Goal: Task Accomplishment & Management: Use online tool/utility

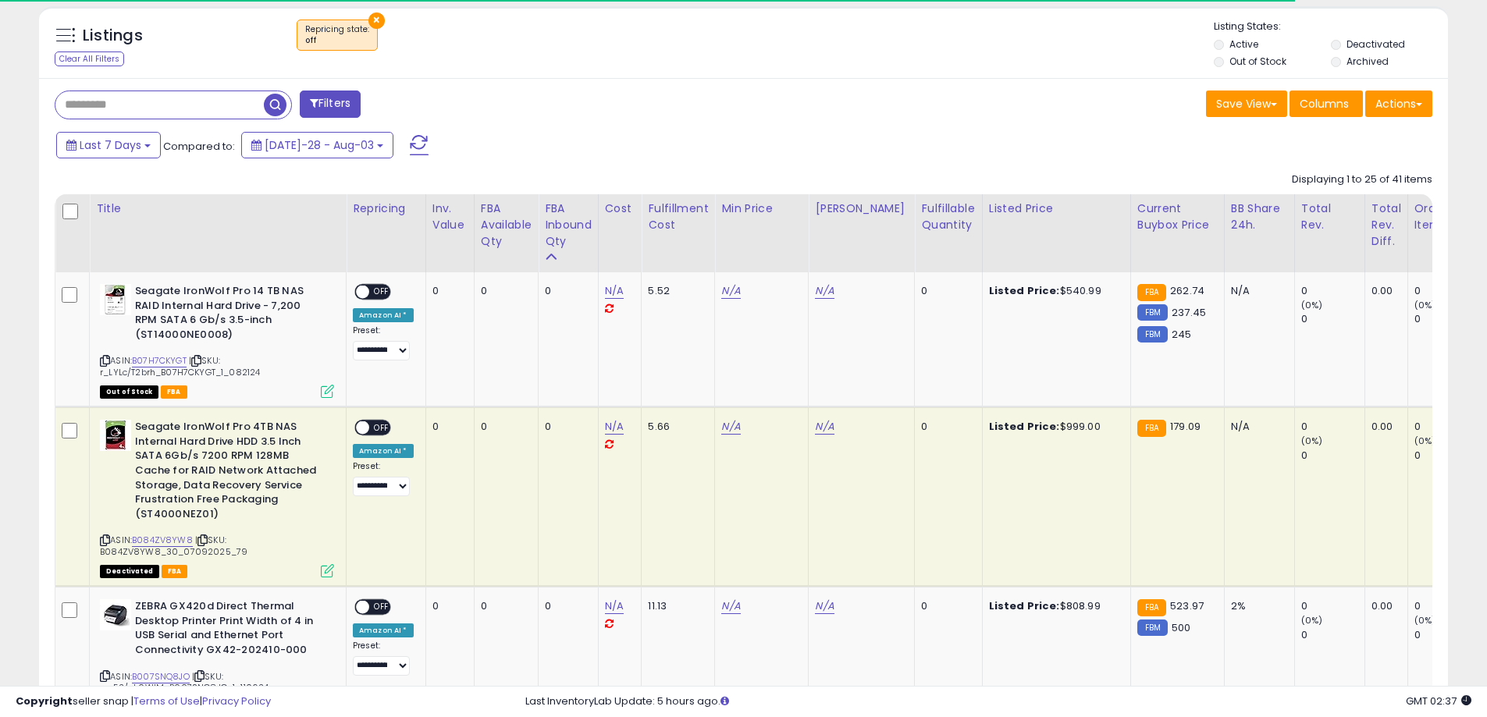
scroll to position [320, 817]
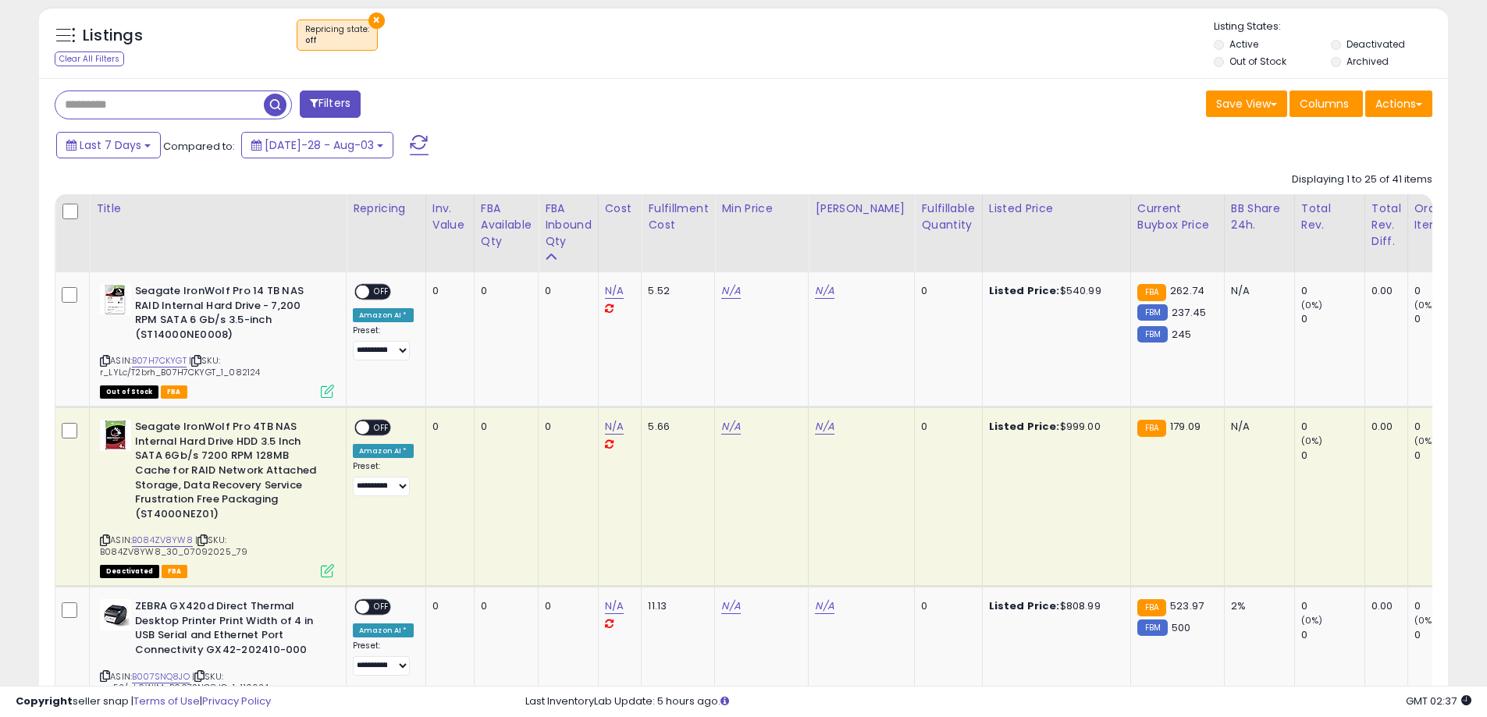
click at [555, 141] on div "Last 7 Days Compared to: [DATE]-28 - Aug-03" at bounding box center [569, 147] width 1034 height 35
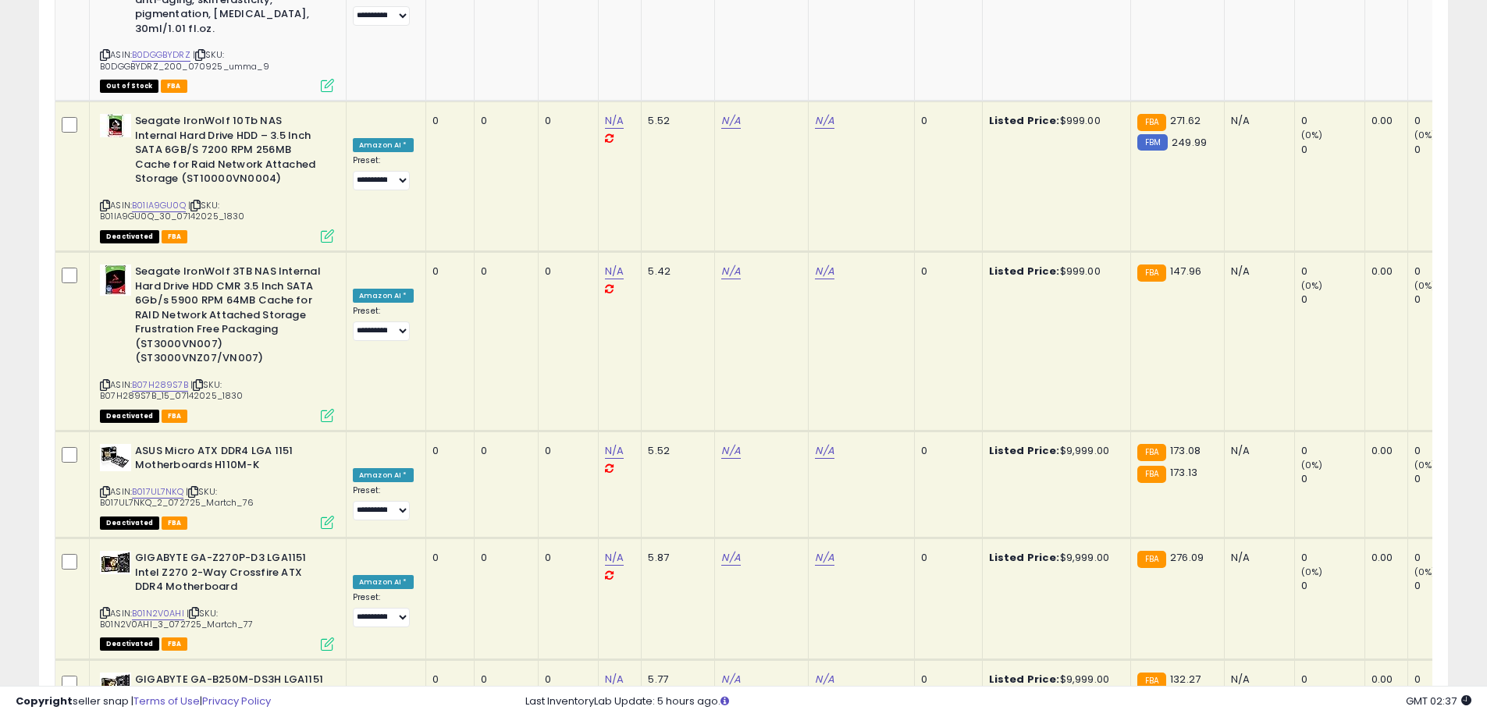
scroll to position [0, 0]
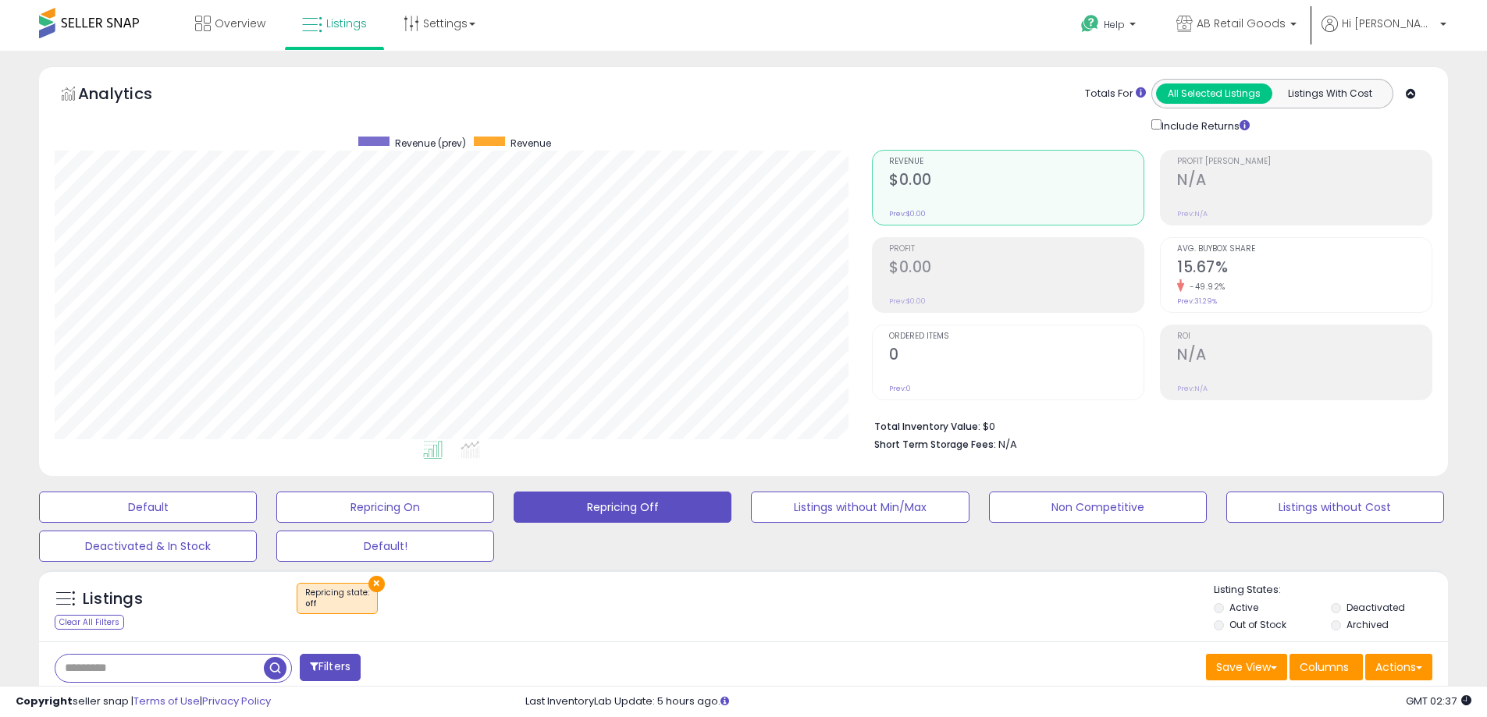
drag, startPoint x: 55, startPoint y: 294, endPoint x: 332, endPoint y: -94, distance: 476.8
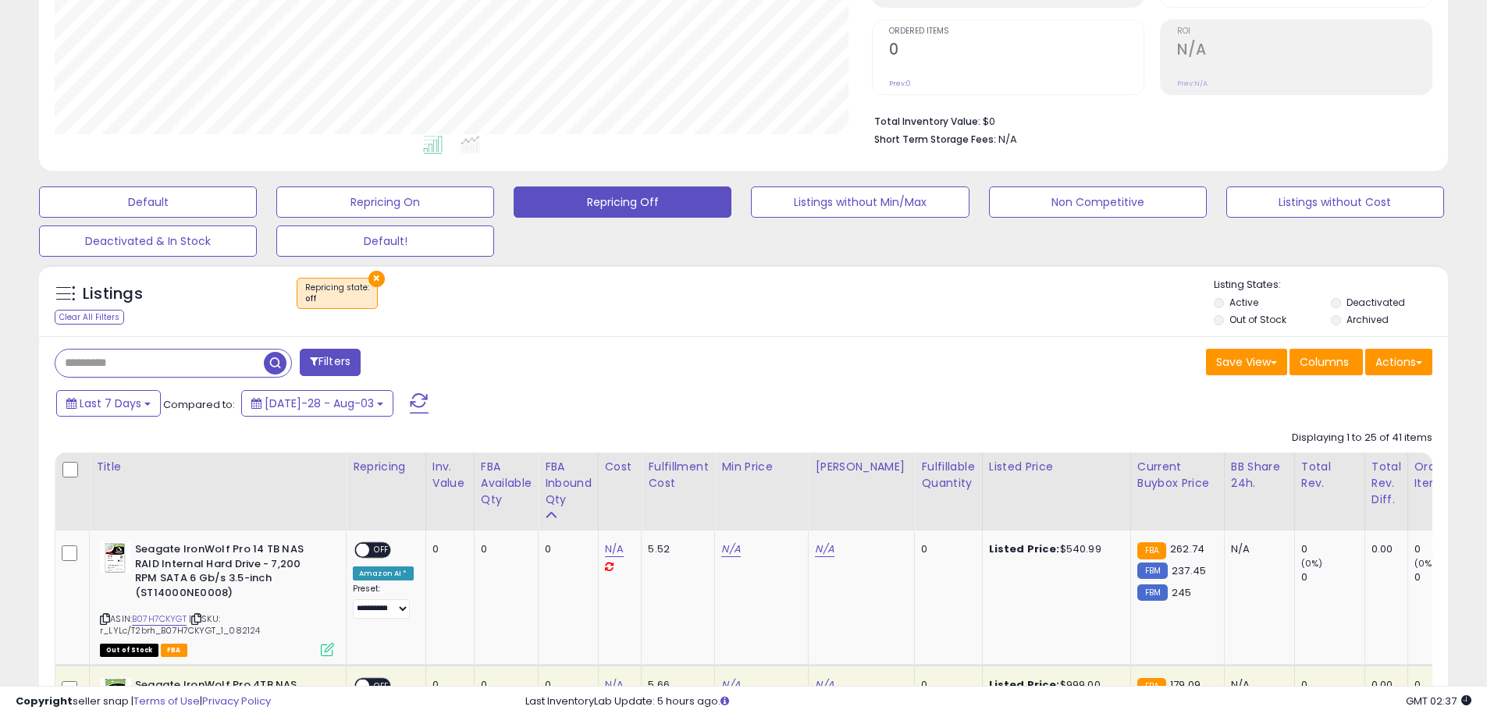
scroll to position [390, 0]
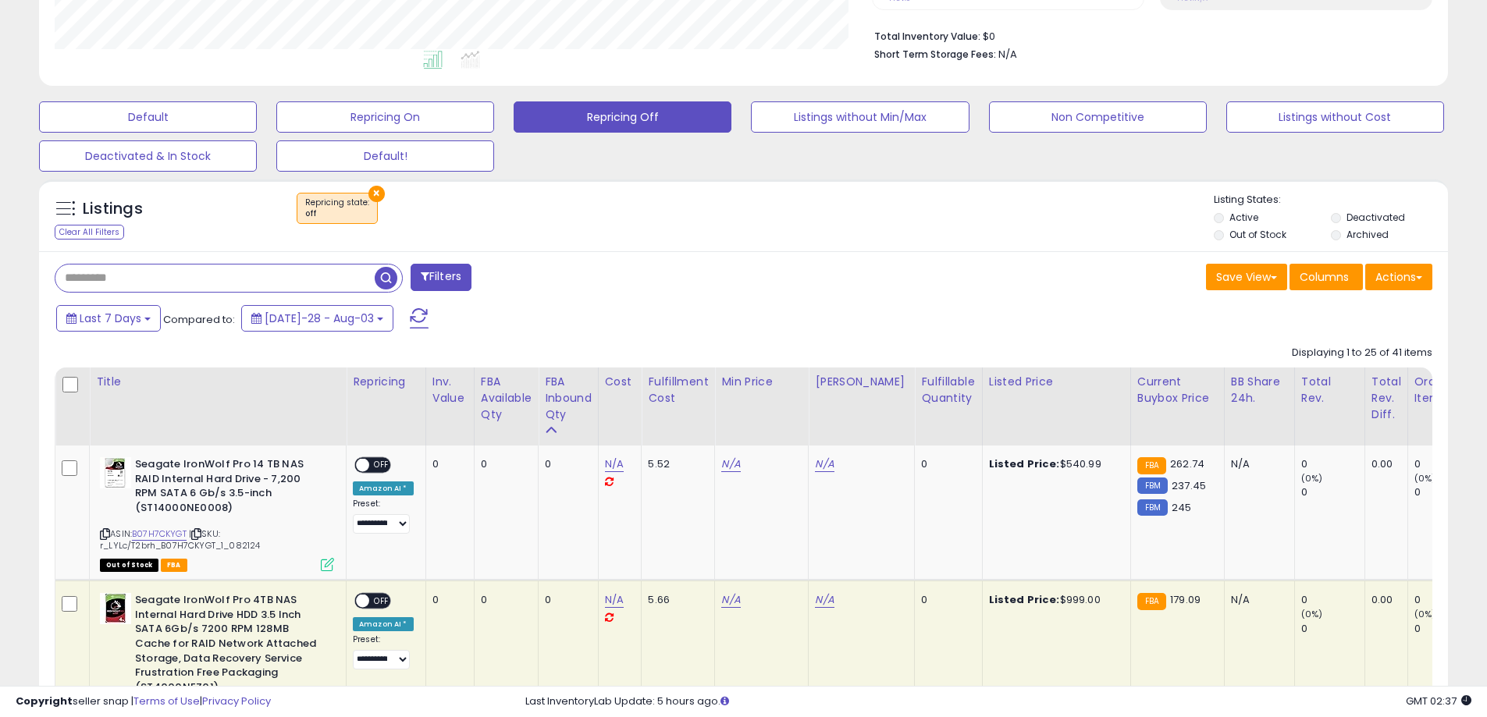
click at [203, 282] on input "text" at bounding box center [214, 278] width 319 height 27
paste input "**********"
type input "**********"
click at [411, 283] on span "button" at bounding box center [410, 278] width 23 height 23
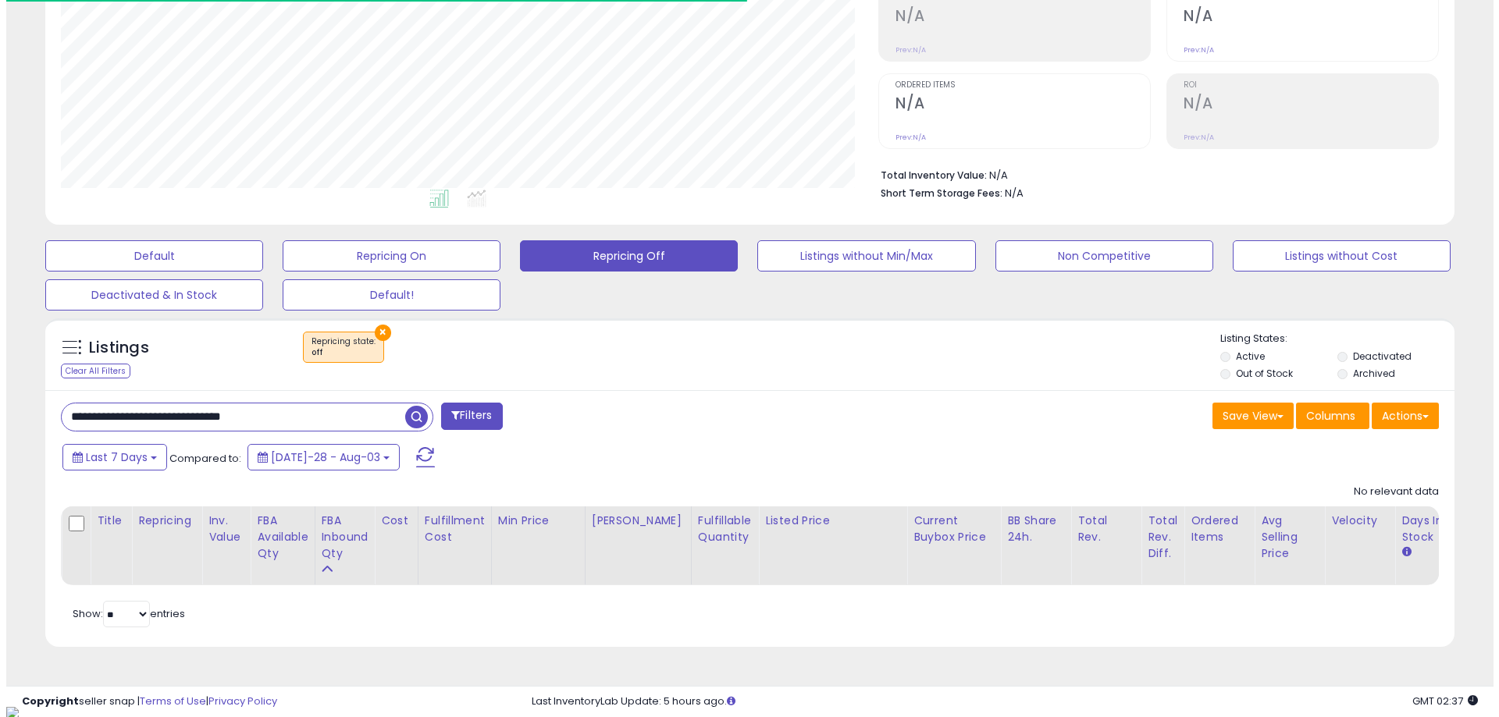
scroll to position [320, 817]
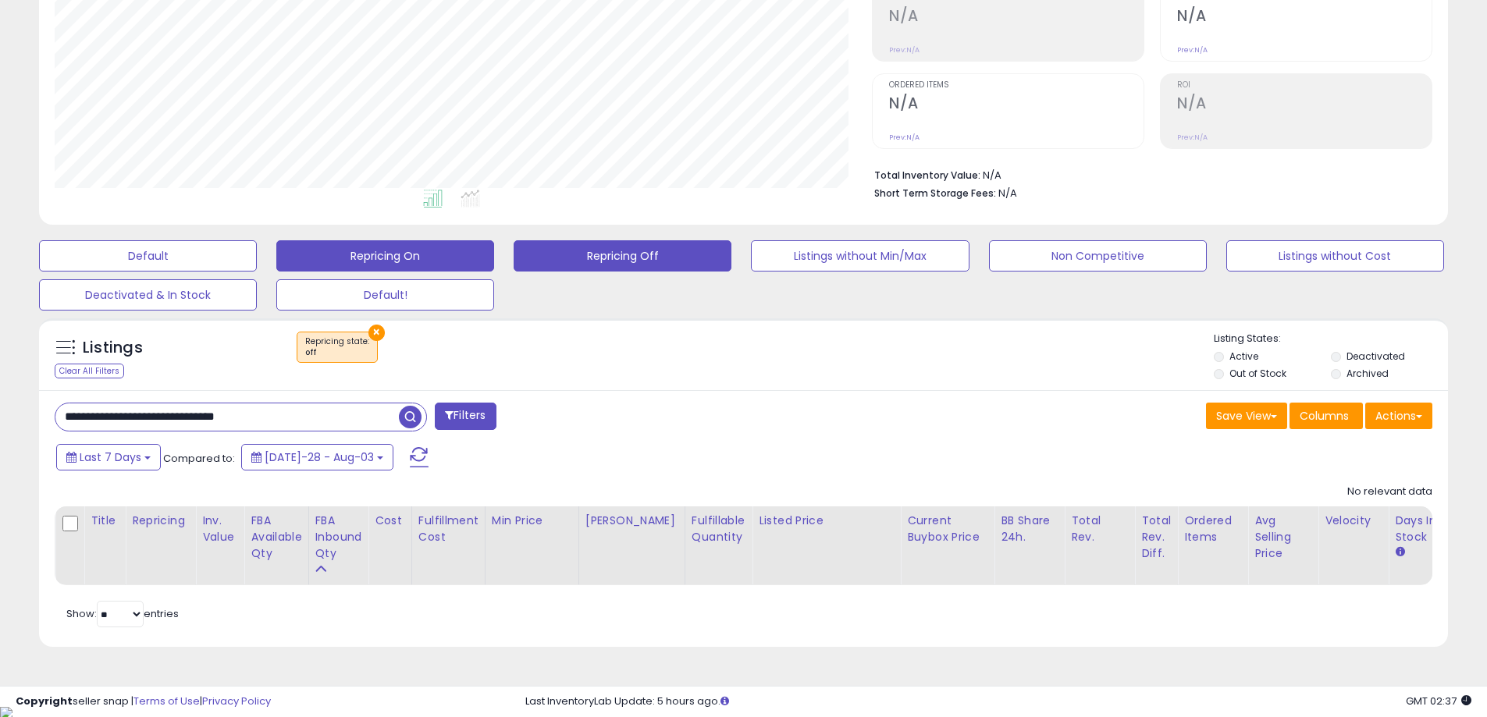
click at [257, 268] on button "Repricing On" at bounding box center [148, 255] width 218 height 31
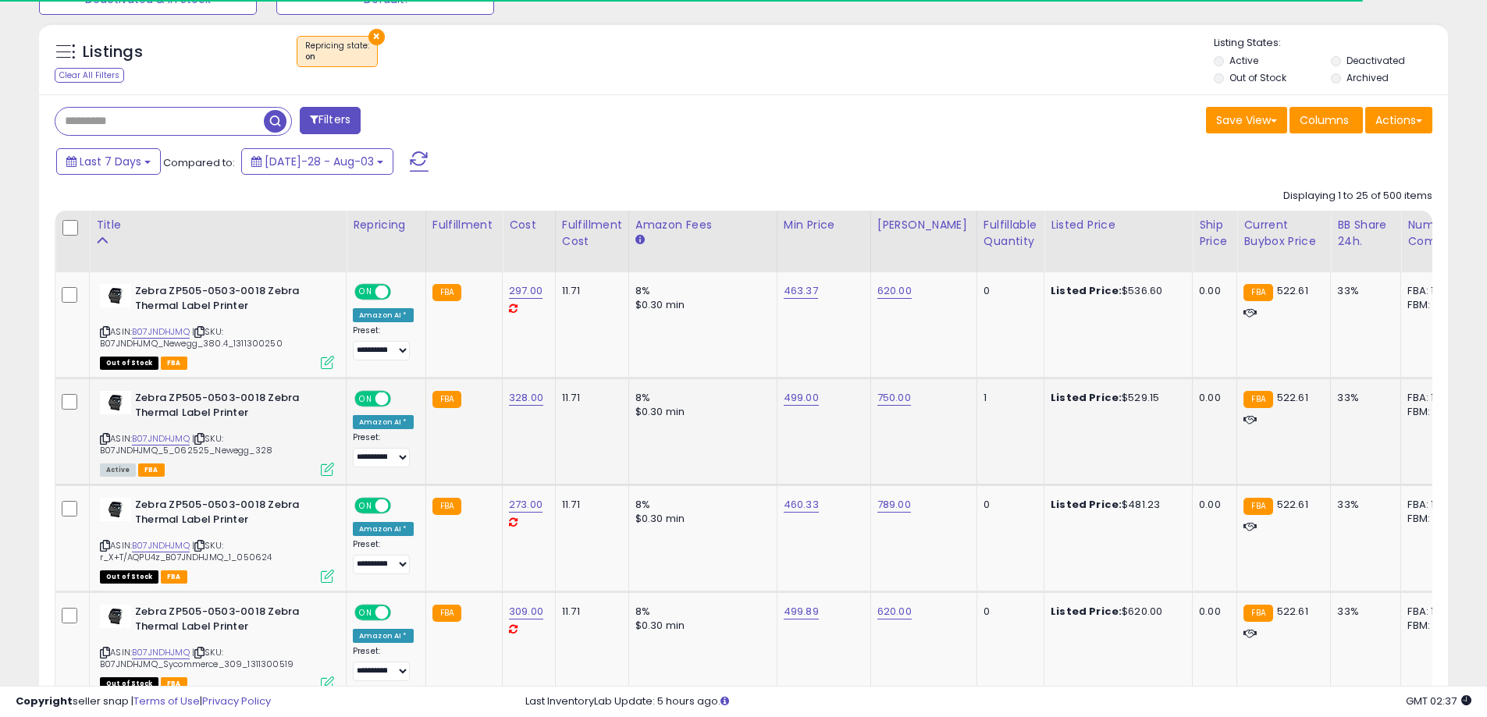
scroll to position [564, 0]
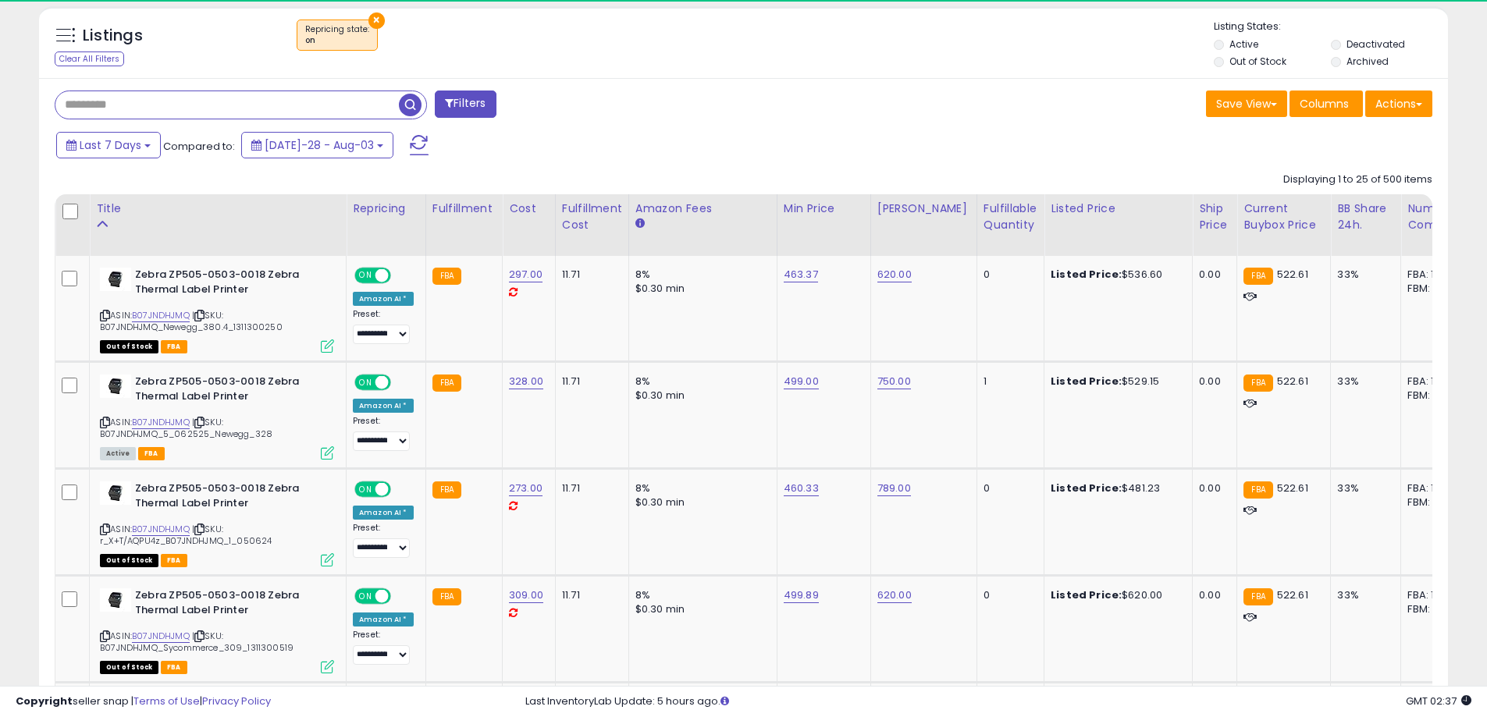
click at [209, 105] on input "text" at bounding box center [226, 104] width 343 height 27
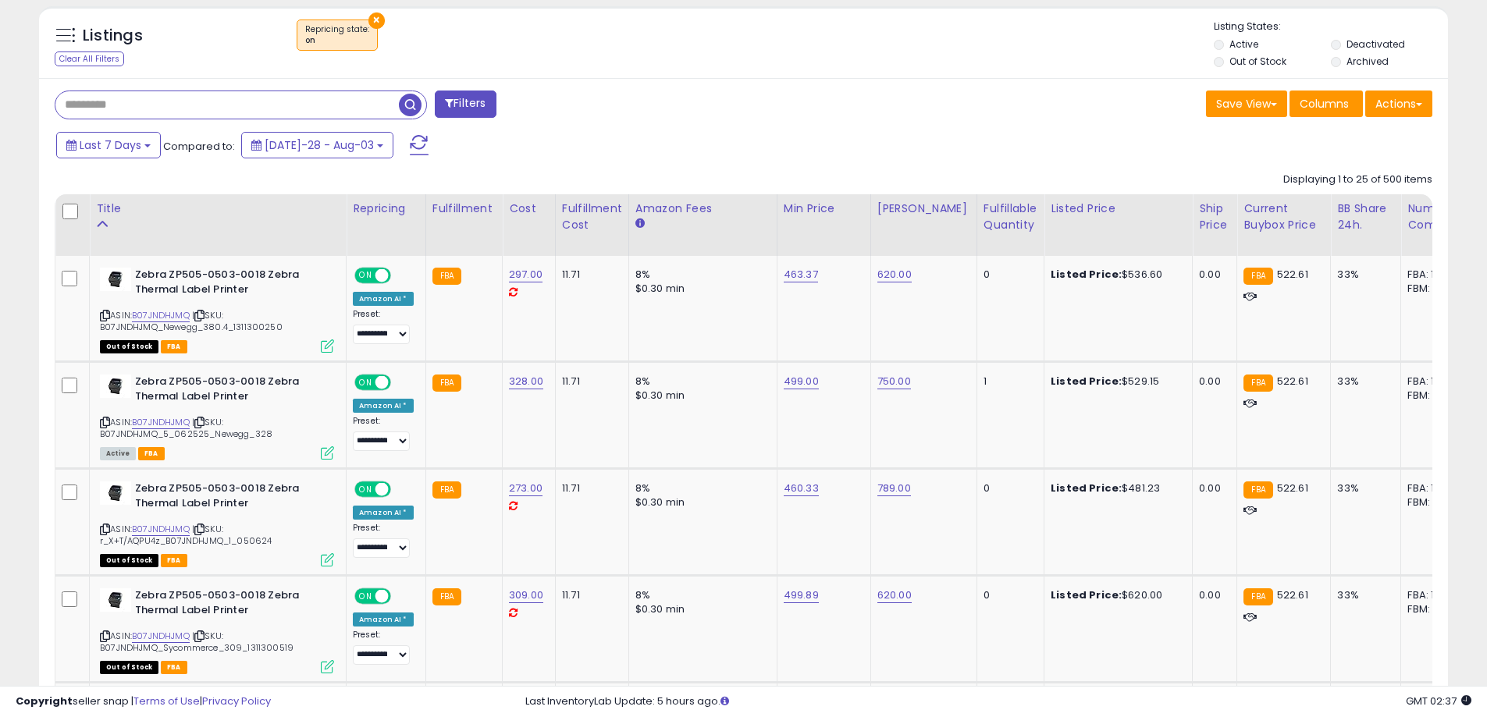
paste input "**********"
drag, startPoint x: 215, startPoint y: 100, endPoint x: 144, endPoint y: 105, distance: 72.0
click at [144, 105] on input "**********" at bounding box center [226, 104] width 343 height 27
type input "**********"
click at [410, 109] on span "button" at bounding box center [410, 105] width 23 height 23
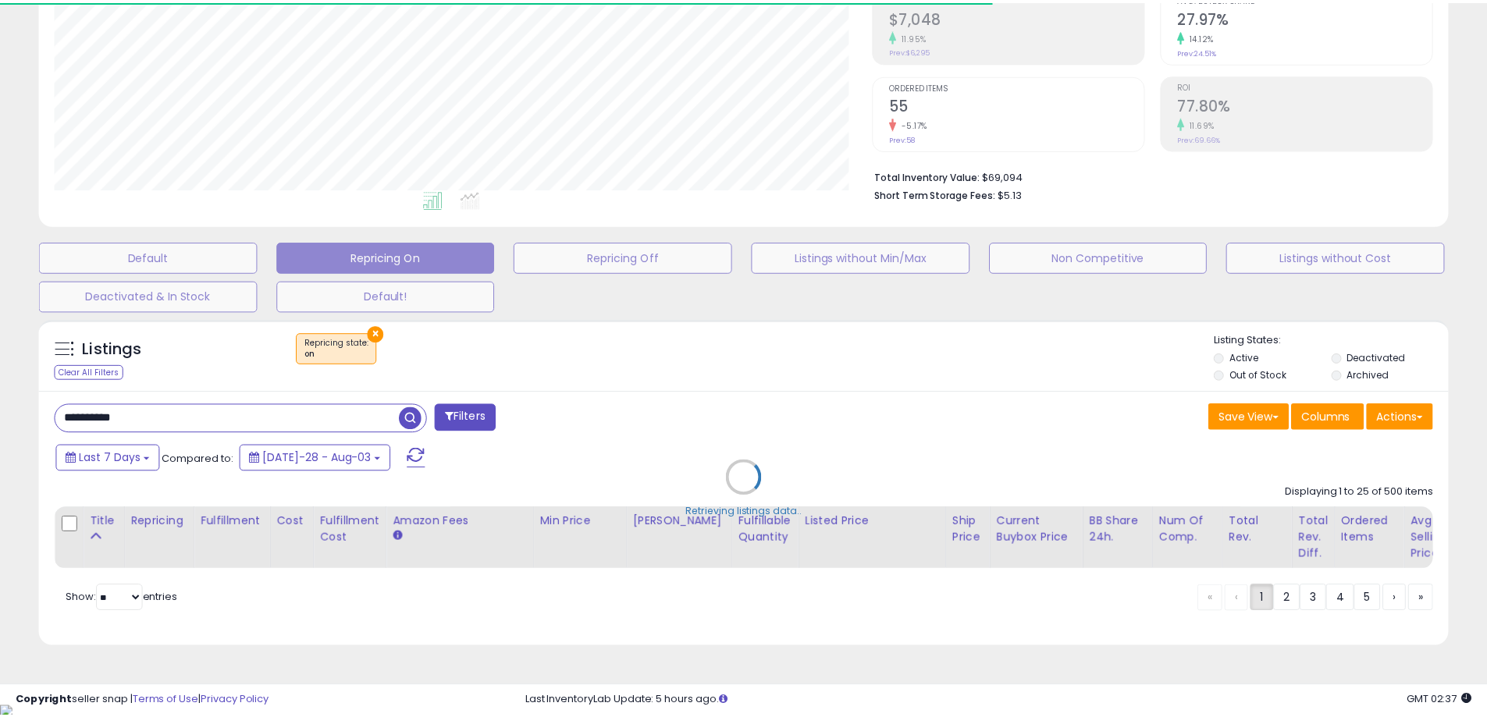
scroll to position [780342, 779844]
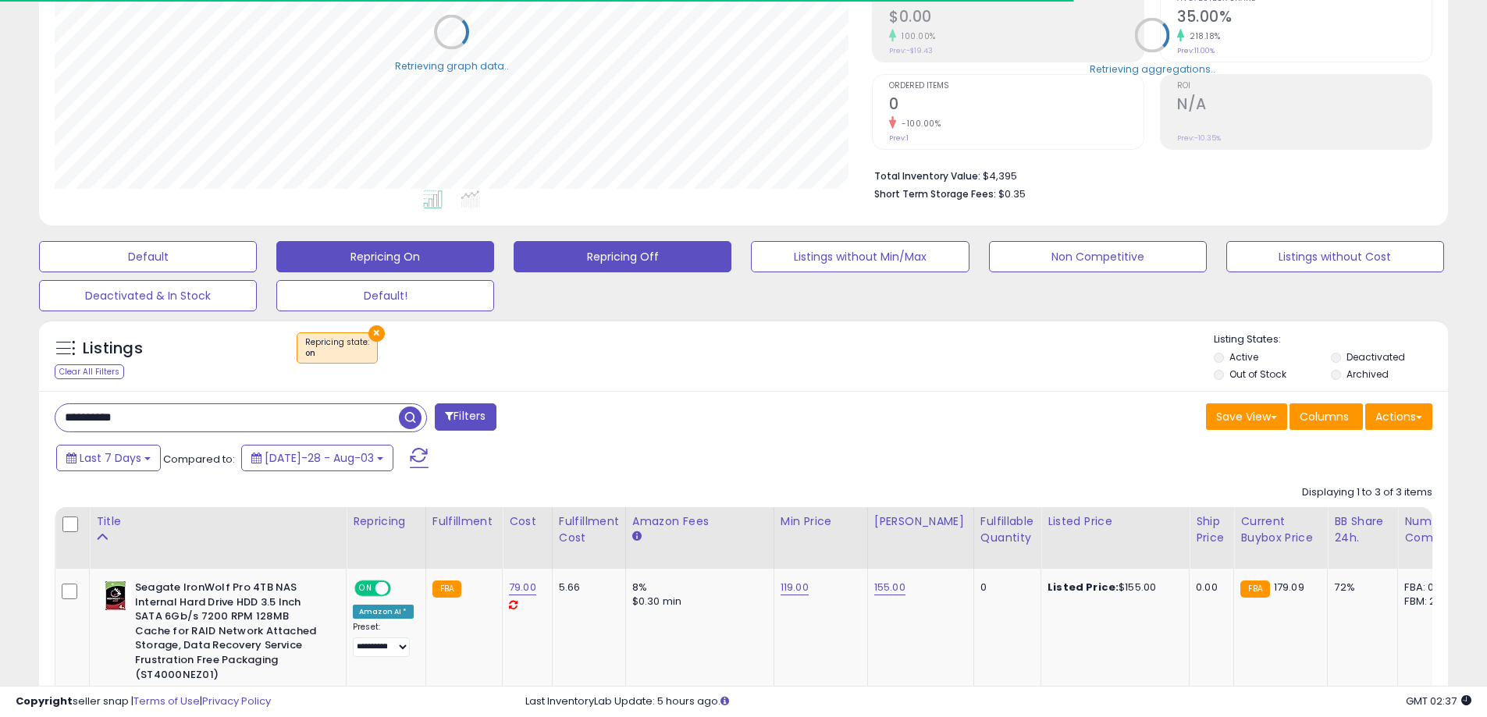
click at [257, 259] on button "Repricing Off" at bounding box center [148, 256] width 218 height 31
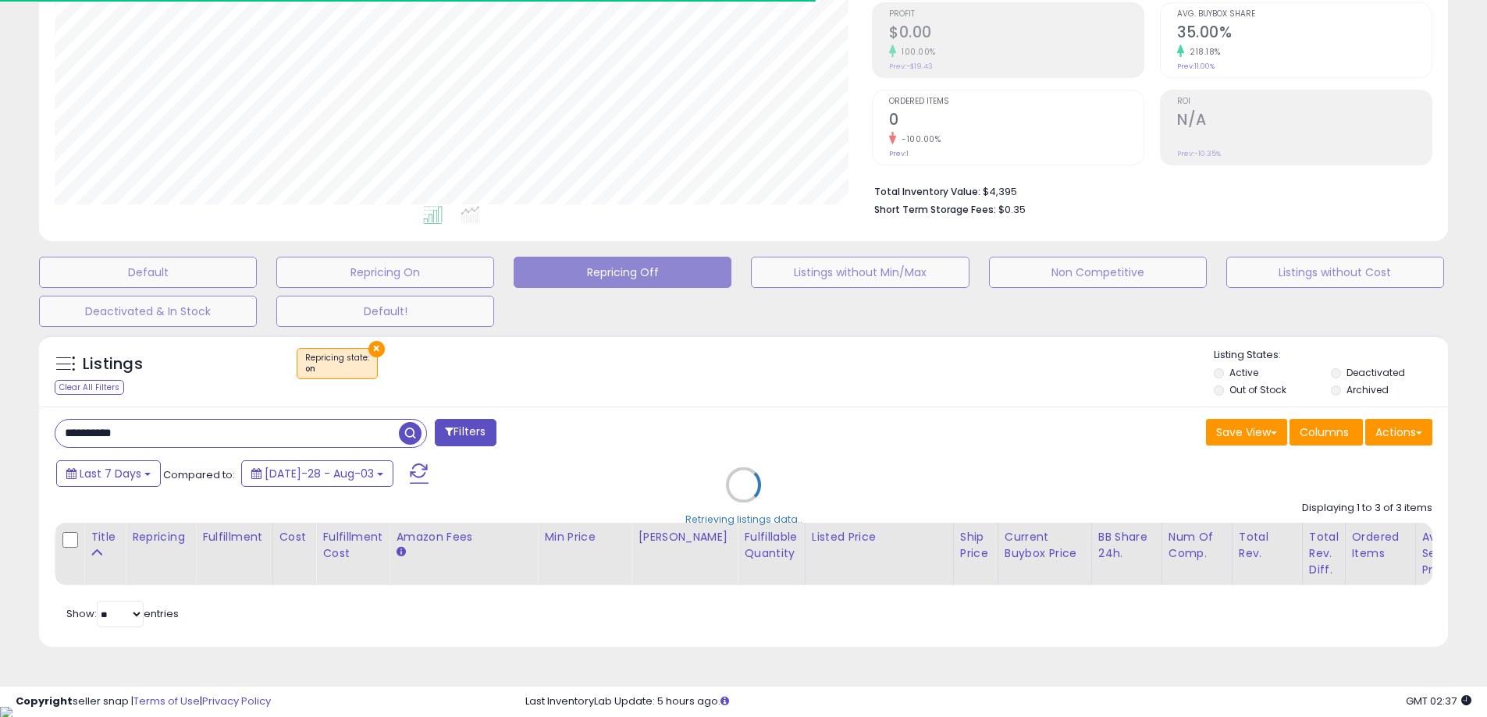
scroll to position [0, 0]
click at [1333, 368] on div "Retrieving listings data.." at bounding box center [743, 497] width 1433 height 340
click at [1341, 369] on div "Retrieving listings data.." at bounding box center [743, 497] width 1433 height 340
click at [1337, 377] on div "Retrieving listings data.." at bounding box center [743, 497] width 1433 height 340
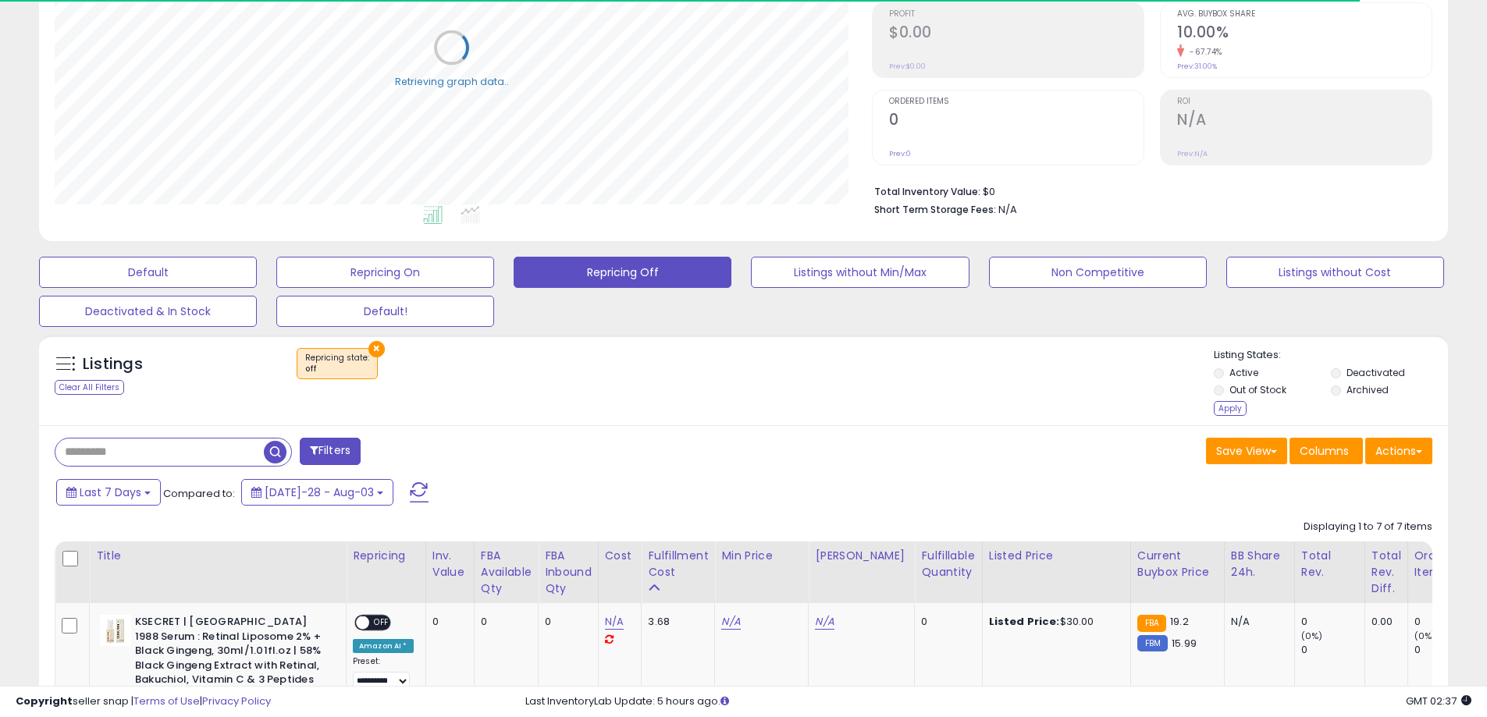
click at [1234, 409] on div "Apply" at bounding box center [1230, 408] width 33 height 15
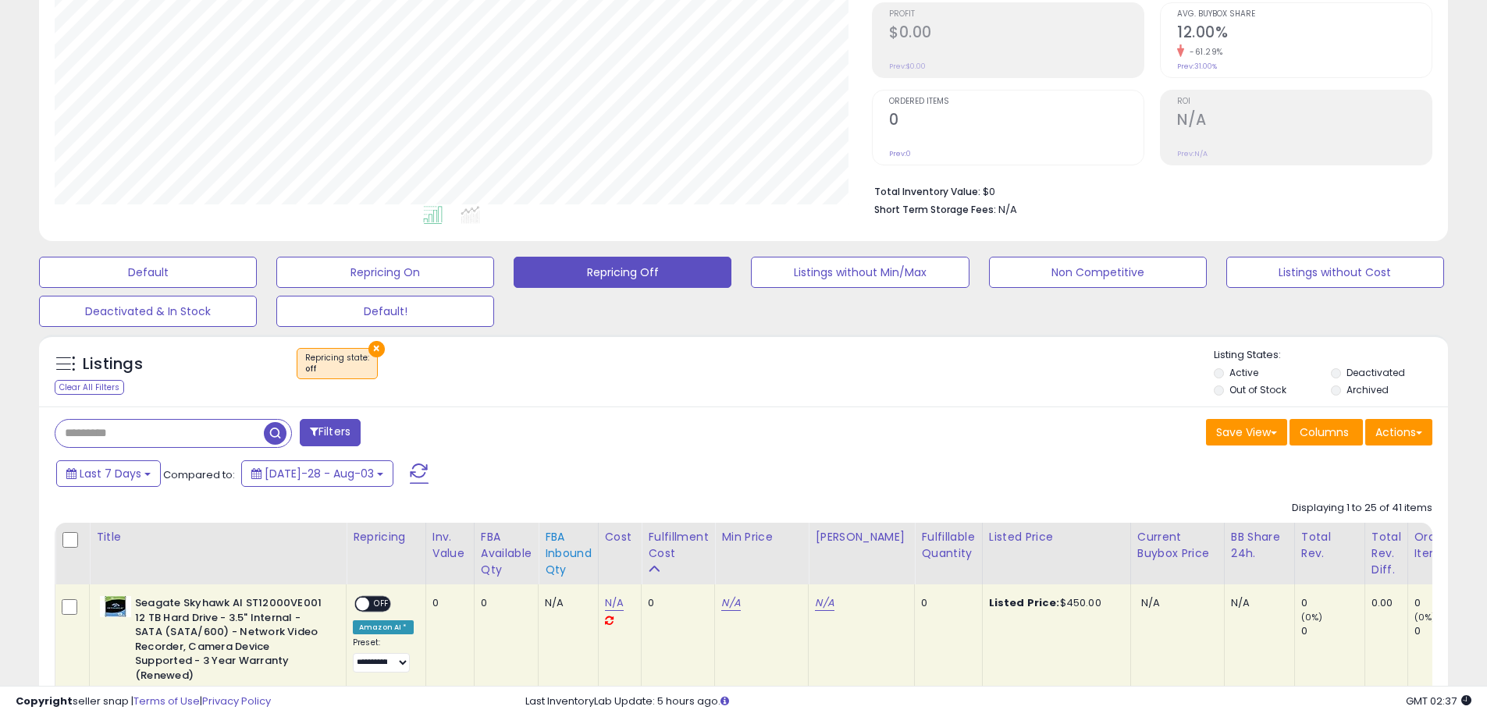
click at [578, 556] on div "FBA inbound Qty" at bounding box center [568, 553] width 47 height 49
